Goal: Obtain resource: Download file/media

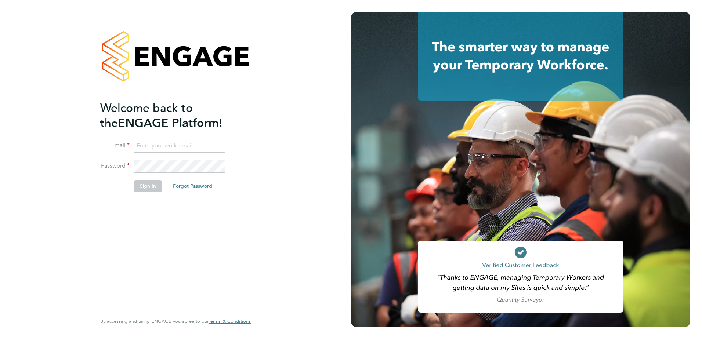
type input "katie.kelly@vistry.co.uk"
click at [140, 187] on button "Sign In" at bounding box center [148, 186] width 28 height 12
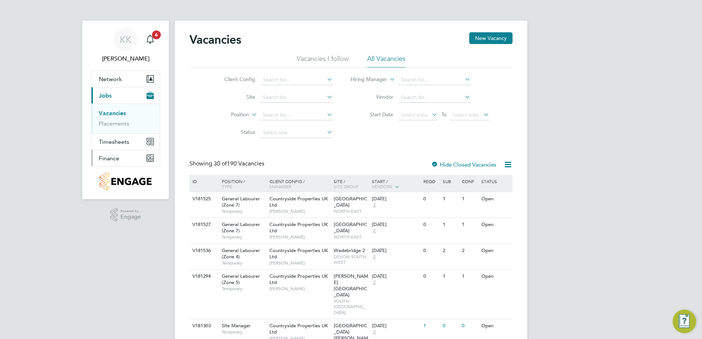
click at [127, 156] on button "Finance" at bounding box center [125, 158] width 68 height 16
click at [146, 39] on icon "Main navigation" at bounding box center [150, 39] width 9 height 9
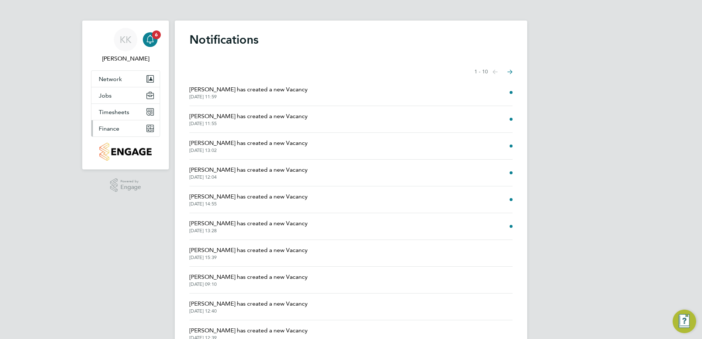
click at [113, 130] on span "Finance" at bounding box center [109, 128] width 21 height 7
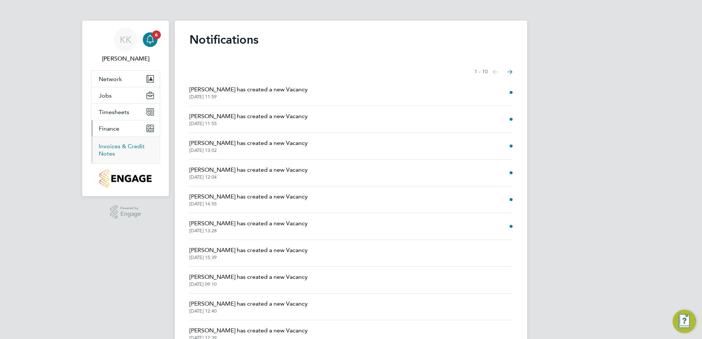
click at [121, 145] on link "Invoices & Credit Notes" at bounding box center [122, 150] width 46 height 14
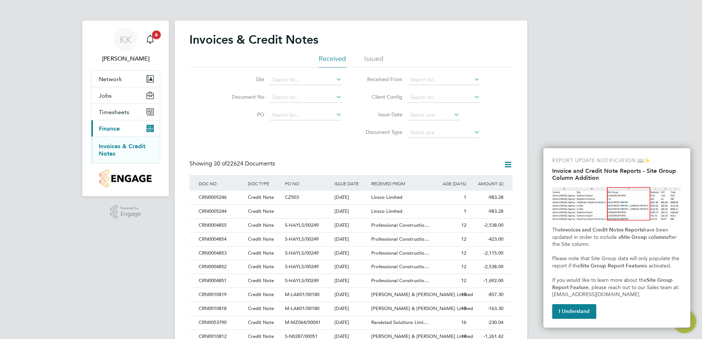
click at [335, 98] on icon at bounding box center [335, 97] width 0 height 10
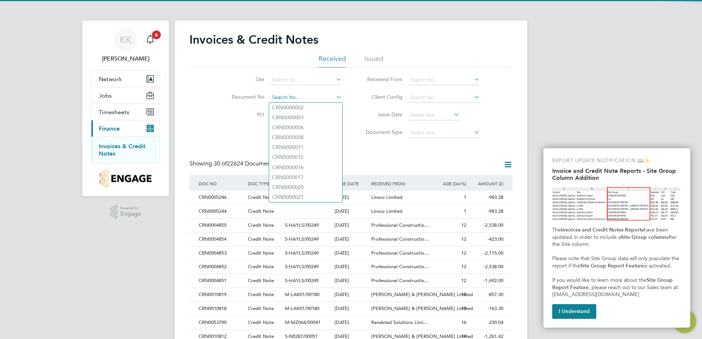
drag, startPoint x: 335, startPoint y: 98, endPoint x: 337, endPoint y: 101, distance: 3.8
click at [335, 97] on icon at bounding box center [335, 97] width 0 height 10
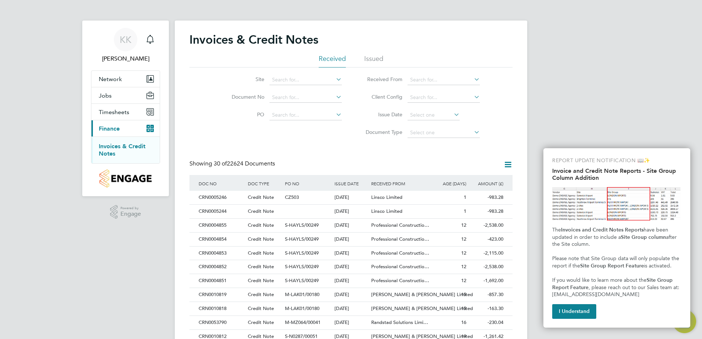
click at [335, 82] on icon at bounding box center [335, 79] width 0 height 10
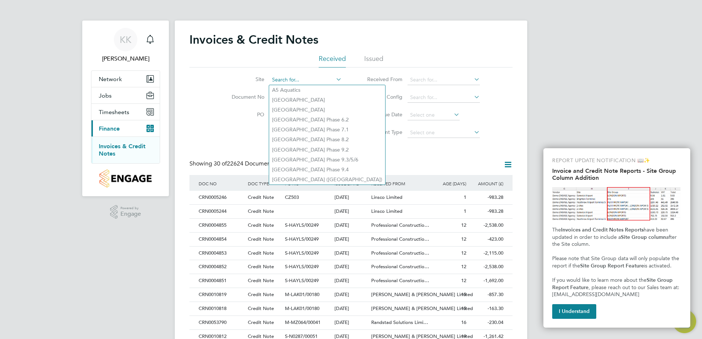
click at [298, 78] on input at bounding box center [306, 80] width 72 height 10
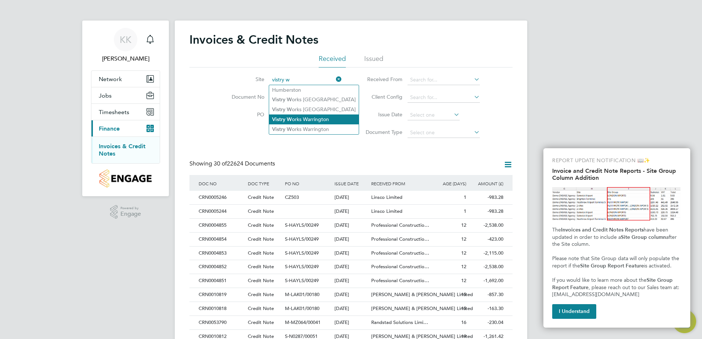
type input "Vistry Works Warrington"
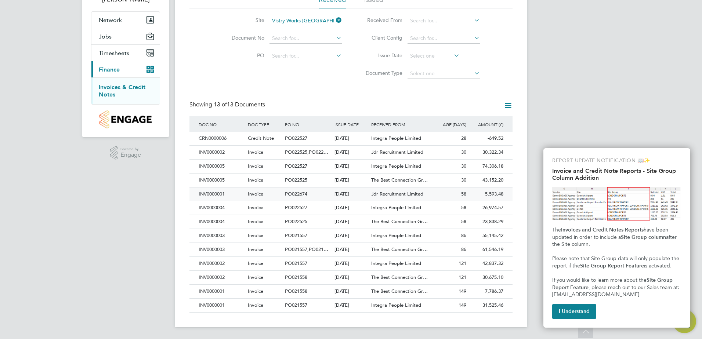
click at [488, 193] on div "5,593.48 Unpaid" at bounding box center [486, 195] width 37 height 14
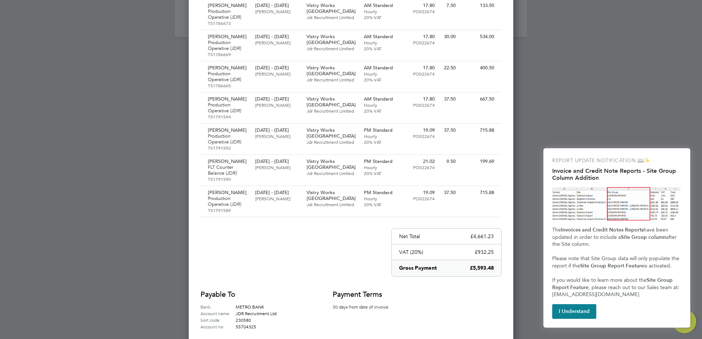
scroll to position [386, 0]
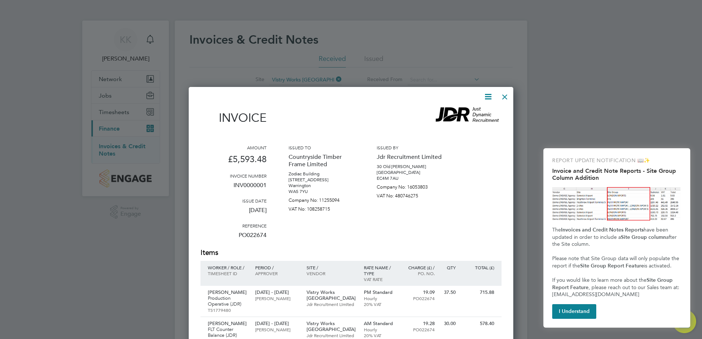
click at [508, 97] on div at bounding box center [505, 95] width 13 height 13
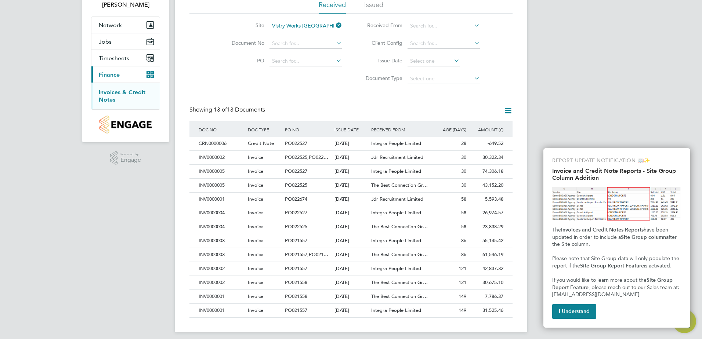
scroll to position [59, 0]
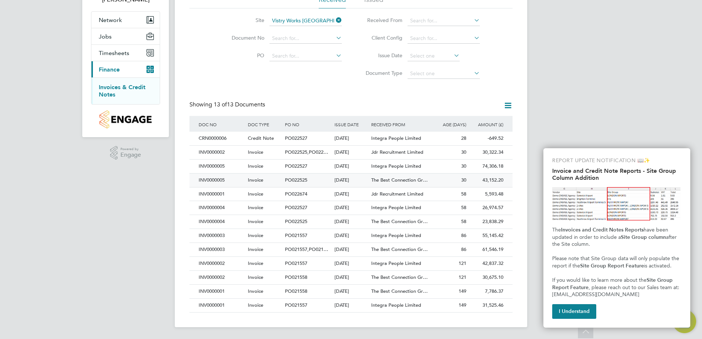
click at [492, 177] on div "43,152.20 Unpaid" at bounding box center [486, 181] width 37 height 14
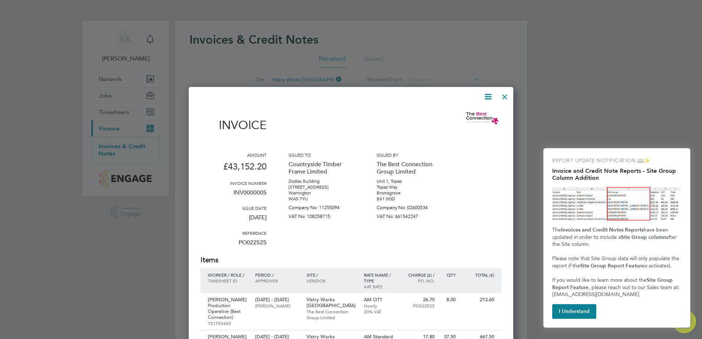
click at [489, 97] on icon at bounding box center [488, 96] width 9 height 9
click at [458, 117] on li "Download Invoice" at bounding box center [466, 114] width 51 height 10
click at [514, 96] on div at bounding box center [351, 169] width 702 height 339
click at [508, 96] on div at bounding box center [505, 95] width 13 height 13
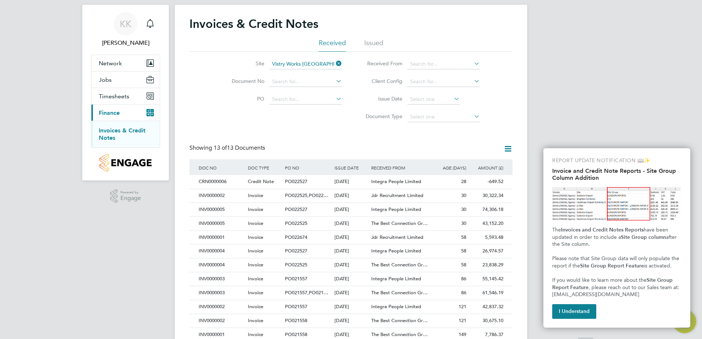
scroll to position [59, 0]
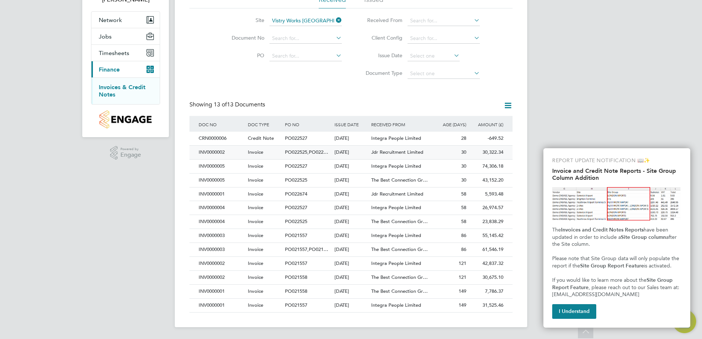
click at [490, 152] on div "30,322.34 Unpaid" at bounding box center [486, 153] width 37 height 14
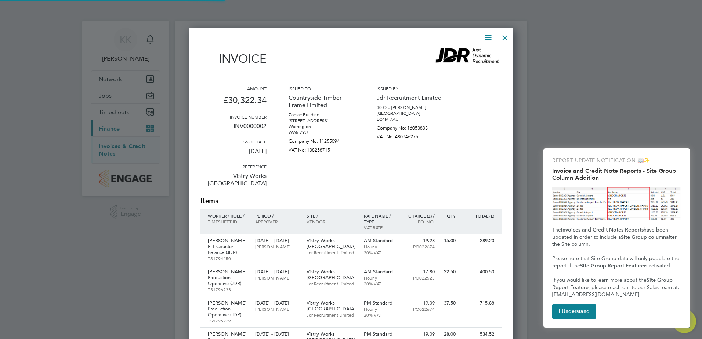
scroll to position [1832, 325]
click at [493, 36] on icon at bounding box center [488, 37] width 9 height 9
click at [476, 56] on li "Download Invoice" at bounding box center [466, 55] width 51 height 10
click at [507, 37] on div at bounding box center [505, 35] width 13 height 13
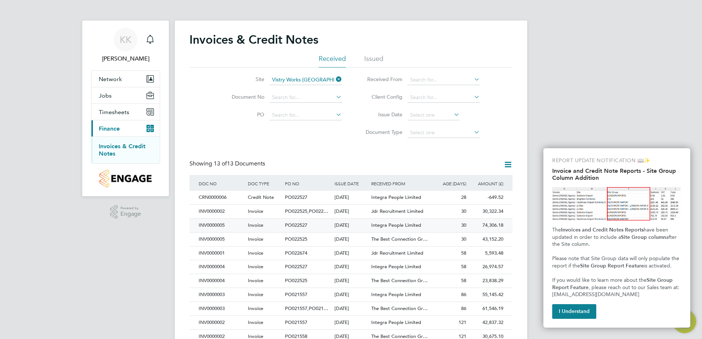
click at [490, 223] on div "74,306.18 Unpaid" at bounding box center [486, 226] width 37 height 14
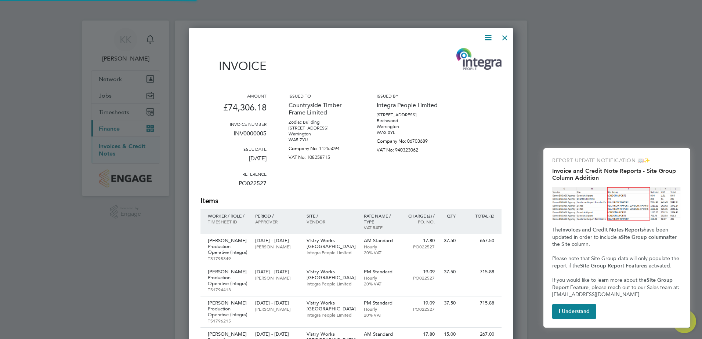
scroll to position [6038, 325]
click at [490, 36] on icon at bounding box center [488, 37] width 9 height 9
click at [453, 50] on li "Download Invoice" at bounding box center [466, 55] width 51 height 10
click at [470, 113] on div "Amount £74,306.18 Invoice number INV0000005 Issue date 01 Sep 2025 Reference PO…" at bounding box center [351, 144] width 301 height 103
click at [506, 39] on div at bounding box center [505, 35] width 13 height 13
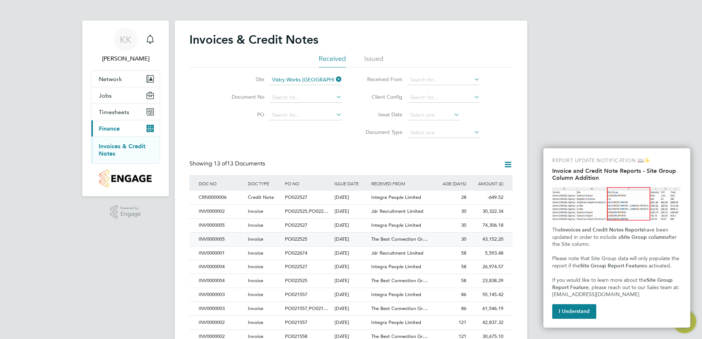
click at [498, 239] on div "43,152.20 Unpaid" at bounding box center [486, 240] width 37 height 14
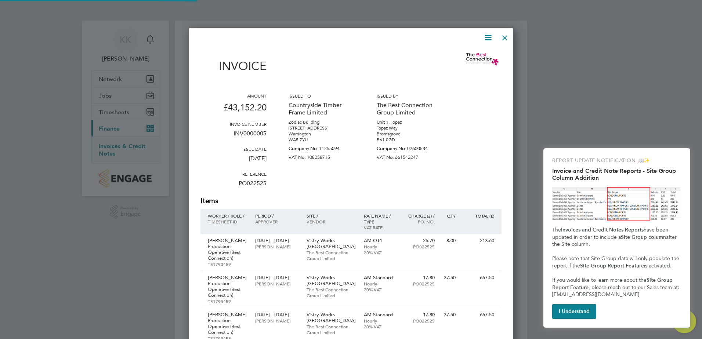
scroll to position [3440, 325]
click at [486, 36] on icon at bounding box center [488, 37] width 9 height 9
click at [463, 57] on li "Download Invoice" at bounding box center [466, 55] width 51 height 10
click at [445, 12] on div at bounding box center [351, 169] width 702 height 339
click at [504, 36] on div at bounding box center [505, 35] width 13 height 13
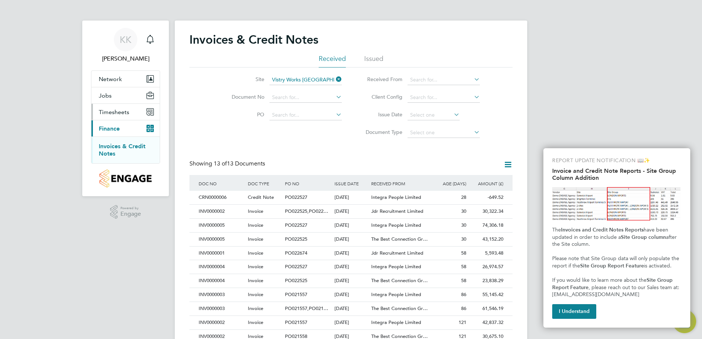
click at [114, 109] on span "Timesheets" at bounding box center [114, 112] width 30 height 7
click at [123, 126] on link "Timesheets" at bounding box center [114, 129] width 30 height 7
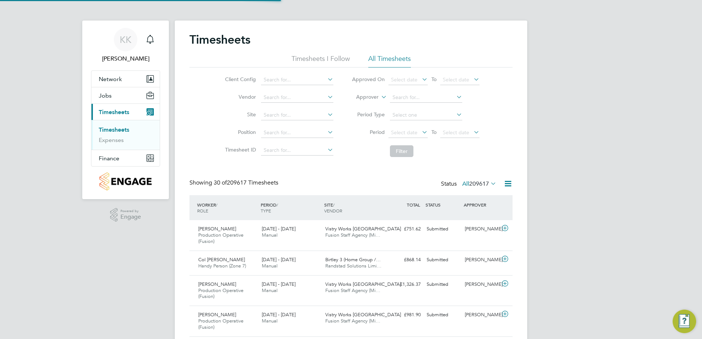
scroll to position [25, 64]
click at [295, 97] on input at bounding box center [297, 98] width 72 height 10
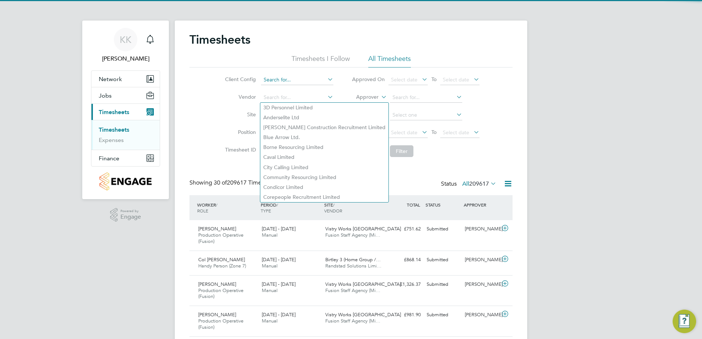
click at [286, 76] on input at bounding box center [297, 80] width 72 height 10
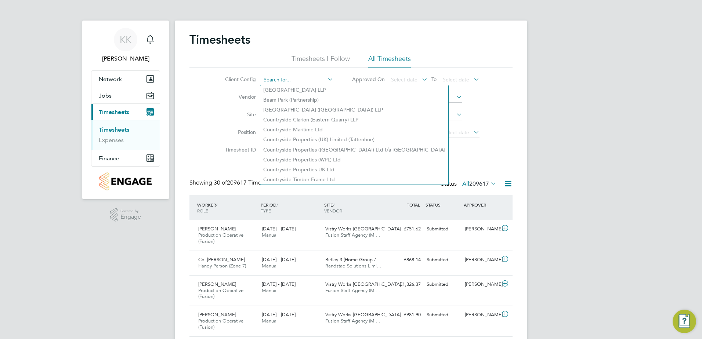
click at [270, 78] on input at bounding box center [297, 80] width 72 height 10
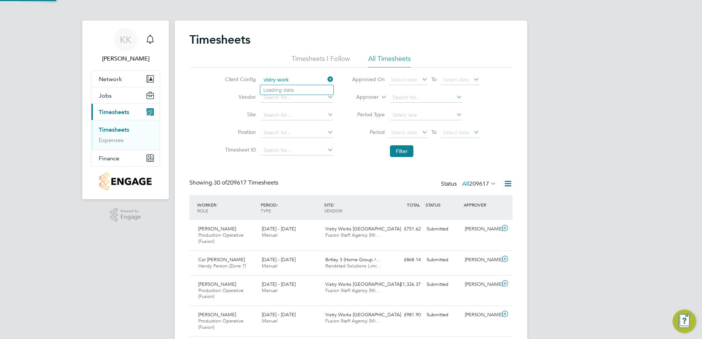
type input "vistry works"
drag, startPoint x: 303, startPoint y: 78, endPoint x: 242, endPoint y: 78, distance: 60.3
click at [242, 78] on li "Client Config vistry works" at bounding box center [278, 80] width 129 height 18
click at [277, 115] on input at bounding box center [297, 115] width 72 height 10
click at [298, 145] on li "Vistry Works Warrington" at bounding box center [304, 145] width 89 height 10
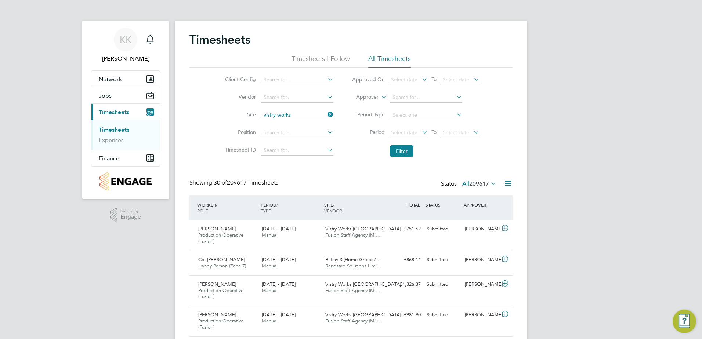
type input "Vistry Works Warrington"
click at [400, 154] on button "Filter" at bounding box center [402, 151] width 24 height 12
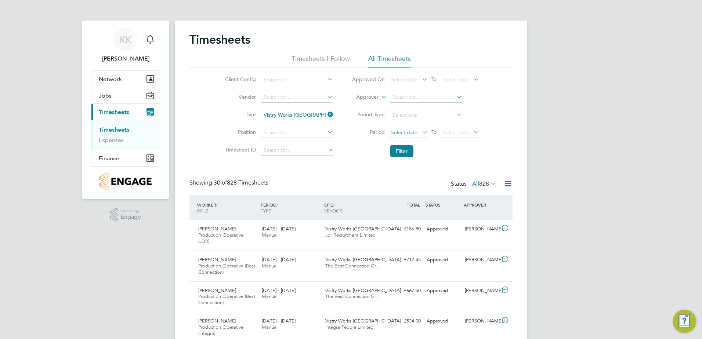
click at [405, 129] on span "Select date" at bounding box center [404, 132] width 26 height 7
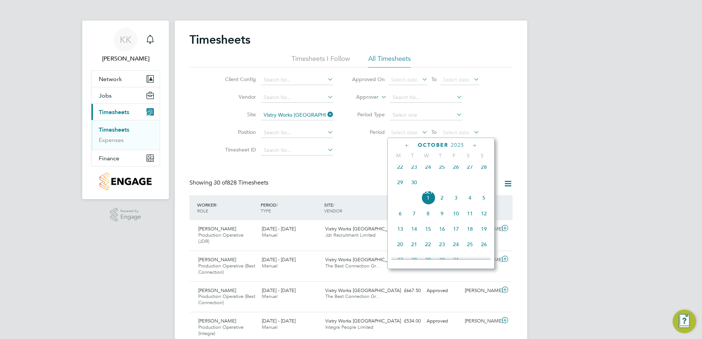
click at [404, 145] on icon at bounding box center [407, 146] width 7 height 8
click at [396, 165] on span "Sep" at bounding box center [401, 164] width 14 height 4
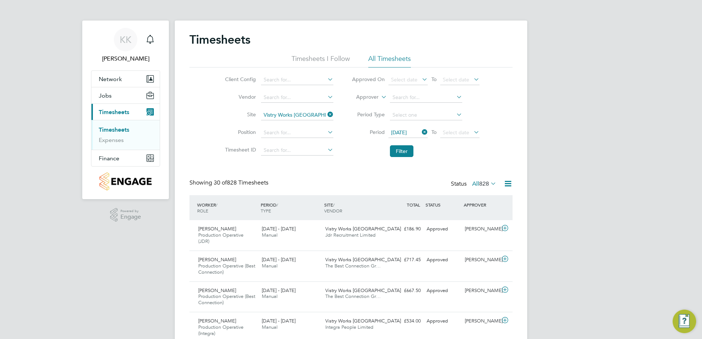
click at [472, 131] on icon at bounding box center [472, 132] width 0 height 10
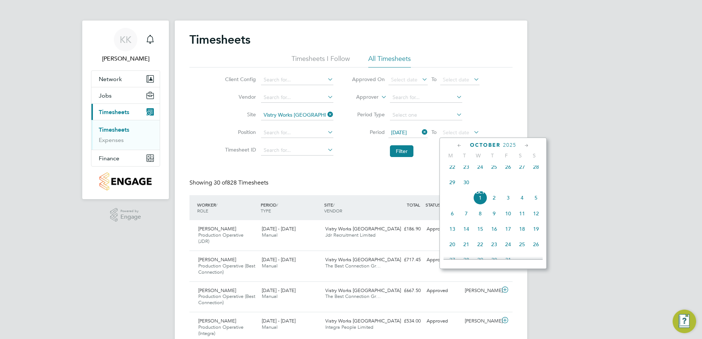
click at [468, 187] on span "30" at bounding box center [467, 183] width 14 height 14
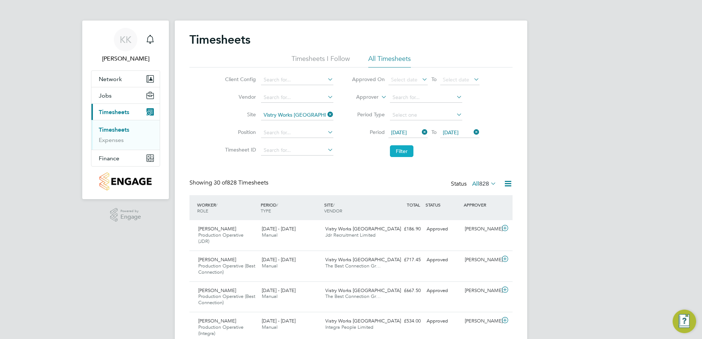
click at [401, 147] on button "Filter" at bounding box center [402, 151] width 24 height 12
click at [509, 186] on icon at bounding box center [508, 183] width 9 height 9
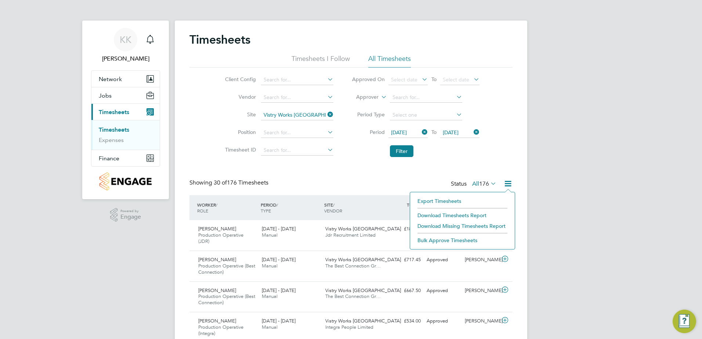
click at [439, 214] on li "Download Timesheets Report" at bounding box center [462, 216] width 97 height 10
